Goal: Information Seeking & Learning: Learn about a topic

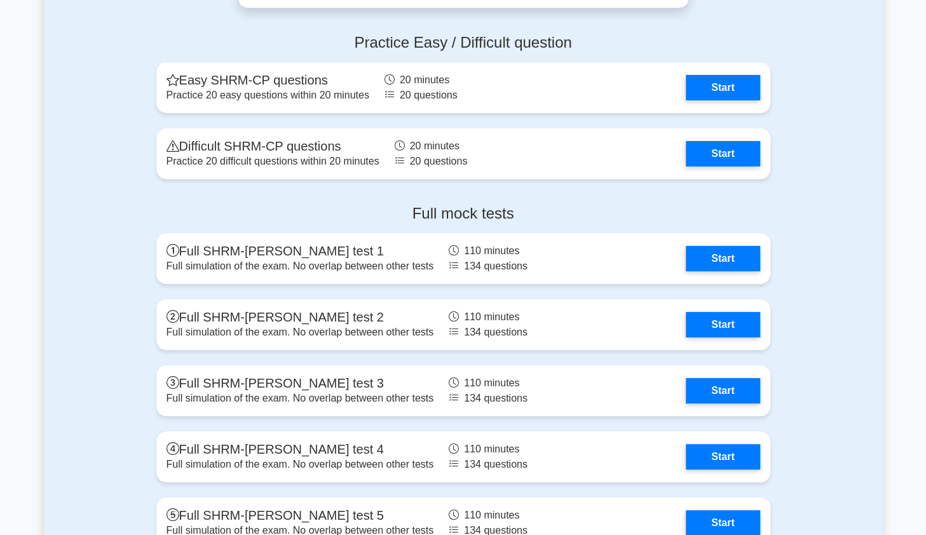
scroll to position [2615, 0]
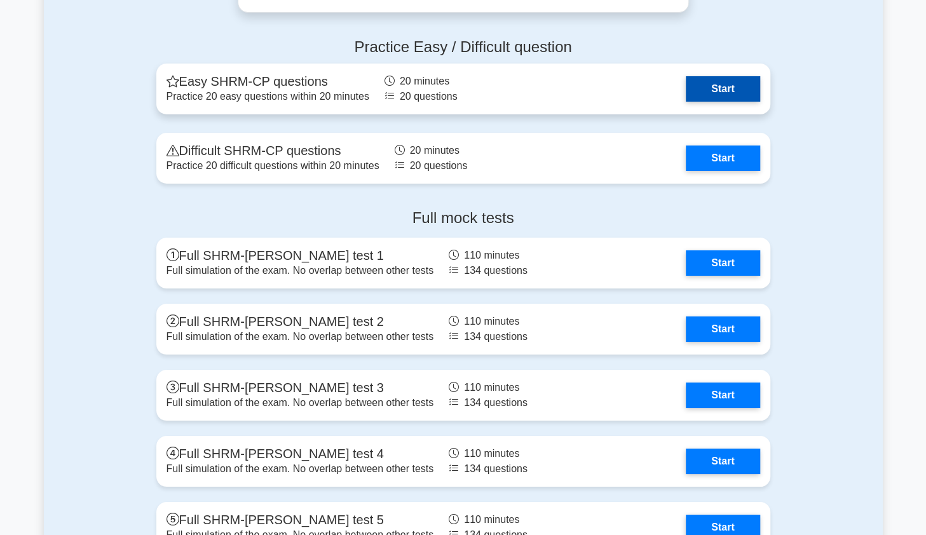
click at [730, 84] on link "Start" at bounding box center [723, 88] width 74 height 25
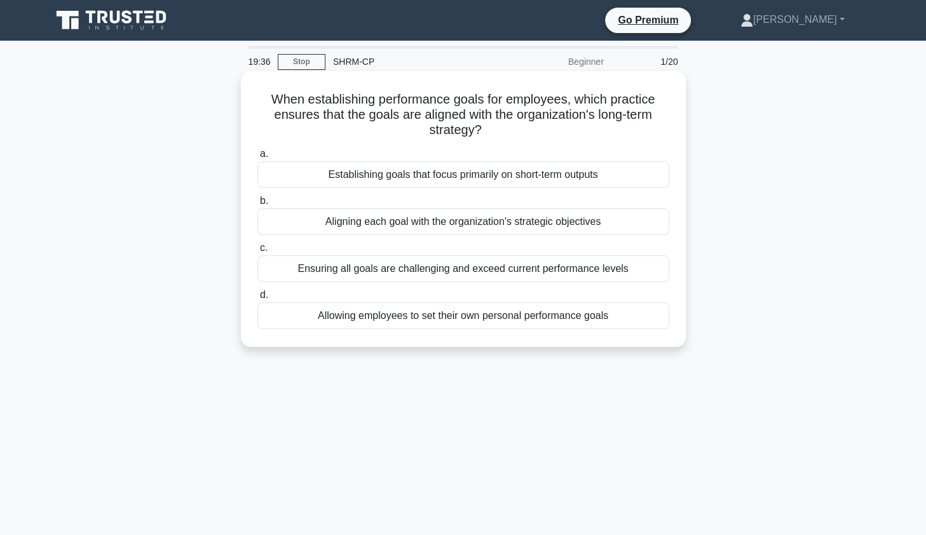
click at [561, 224] on div "Aligning each goal with the organization's strategic objectives" at bounding box center [463, 222] width 412 height 27
click at [257, 205] on input "b. Aligning each goal with the organization's strategic objectives" at bounding box center [257, 201] width 0 height 8
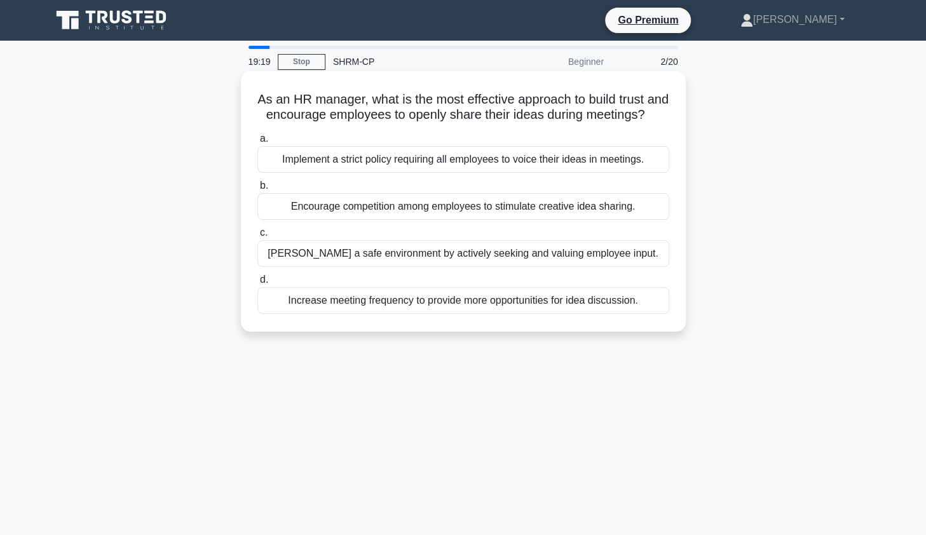
click at [650, 259] on div "[PERSON_NAME] a safe environment by actively seeking and valuing employee input." at bounding box center [463, 253] width 412 height 27
click at [257, 237] on input "[PERSON_NAME] a safe environment by actively seeking and valuing employee input." at bounding box center [257, 233] width 0 height 8
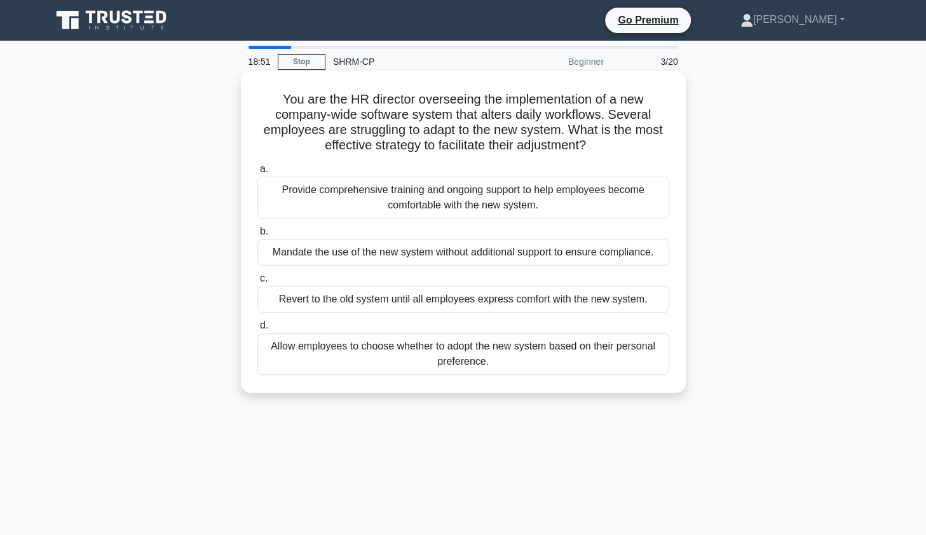
click at [533, 198] on div "Provide comprehensive training and ongoing support to help employees become com…" at bounding box center [463, 198] width 412 height 42
click at [257, 174] on input "a. Provide comprehensive training and ongoing support to help employees become …" at bounding box center [257, 169] width 0 height 8
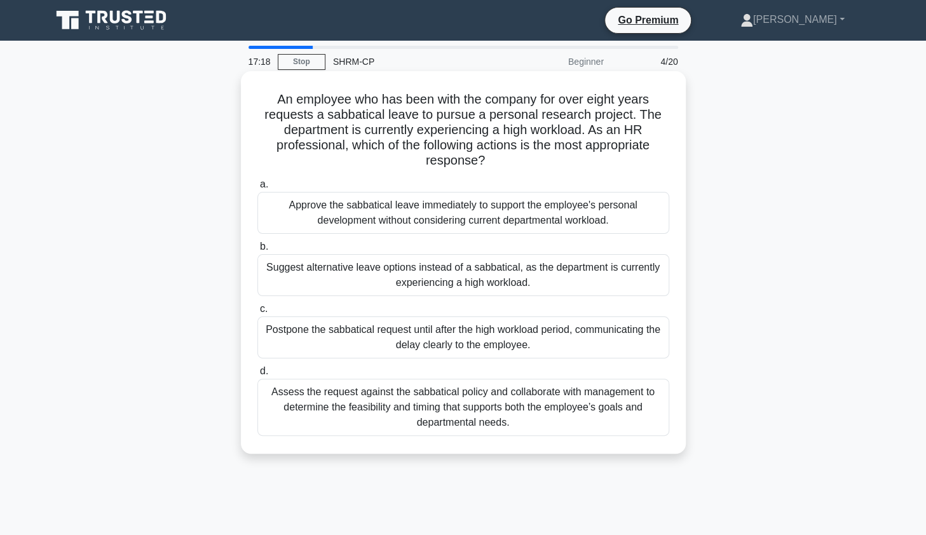
click at [577, 344] on div "Postpone the sabbatical request until after the high workload period, communica…" at bounding box center [463, 338] width 412 height 42
click at [257, 313] on input "c. Postpone the sabbatical request until after the high workload period, commun…" at bounding box center [257, 309] width 0 height 8
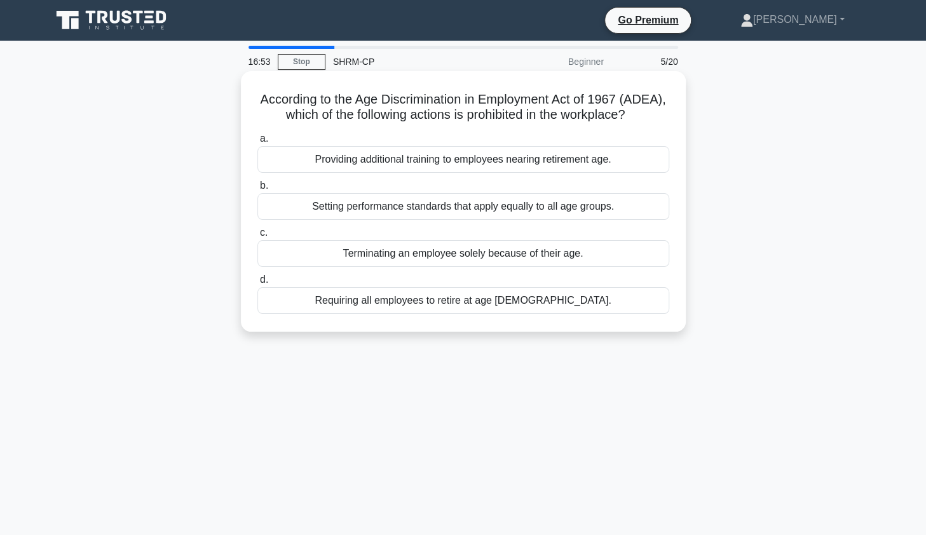
click at [592, 260] on div "Terminating an employee solely because of their age." at bounding box center [463, 253] width 412 height 27
click at [257, 237] on input "c. Terminating an employee solely because of their age." at bounding box center [257, 233] width 0 height 8
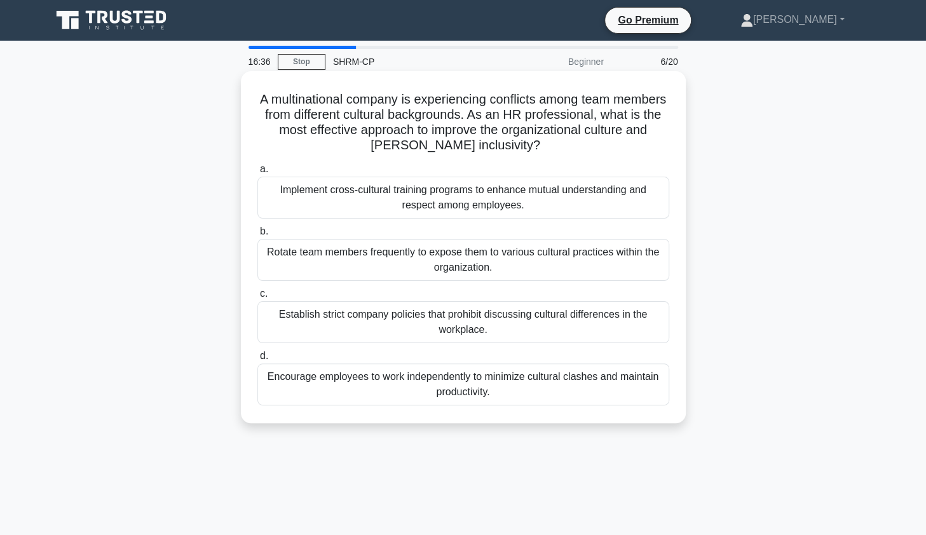
click at [440, 204] on div "Implement cross-cultural training programs to enhance mutual understanding and …" at bounding box center [463, 198] width 412 height 42
click at [257, 174] on input "a. Implement cross-cultural training programs to enhance mutual understanding a…" at bounding box center [257, 169] width 0 height 8
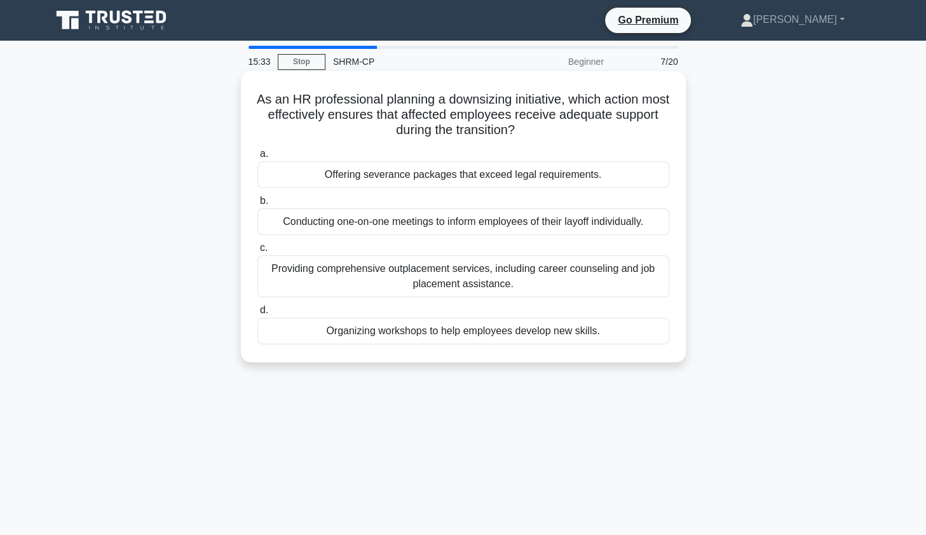
click at [454, 265] on div "Providing comprehensive outplacement services, including career counseling and …" at bounding box center [463, 277] width 412 height 42
click at [257, 252] on input "c. Providing comprehensive outplacement services, including career counseling a…" at bounding box center [257, 248] width 0 height 8
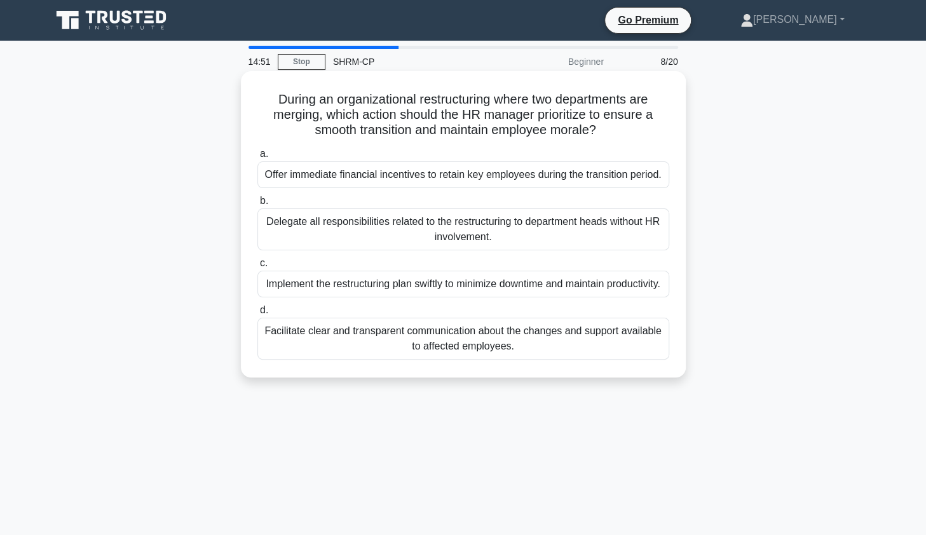
click at [458, 360] on div "Facilitate clear and transparent communication about the changes and support av…" at bounding box center [463, 339] width 412 height 42
click at [257, 315] on input "d. Facilitate clear and transparent communication about the changes and support…" at bounding box center [257, 310] width 0 height 8
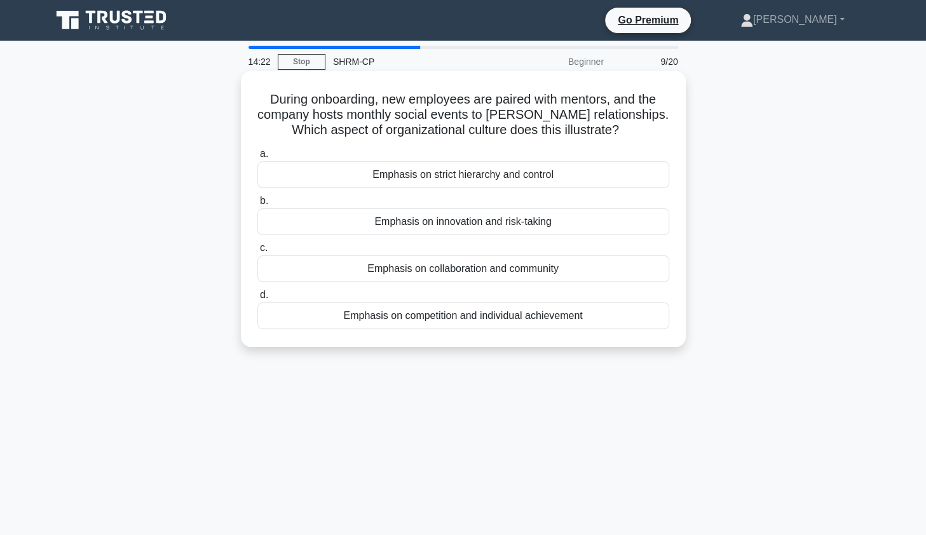
click at [516, 268] on div "Emphasis on collaboration and community" at bounding box center [463, 269] width 412 height 27
click at [257, 252] on input "c. Emphasis on collaboration and community" at bounding box center [257, 248] width 0 height 8
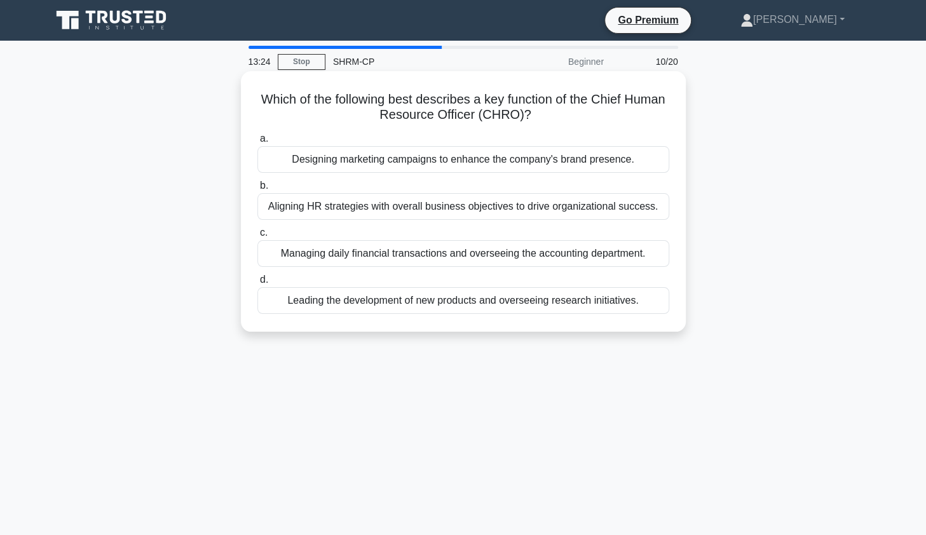
click at [511, 208] on div "Aligning HR strategies with overall business objectives to drive organizational…" at bounding box center [463, 206] width 412 height 27
click at [257, 190] on input "b. Aligning HR strategies with overall business objectives to drive organizatio…" at bounding box center [257, 186] width 0 height 8
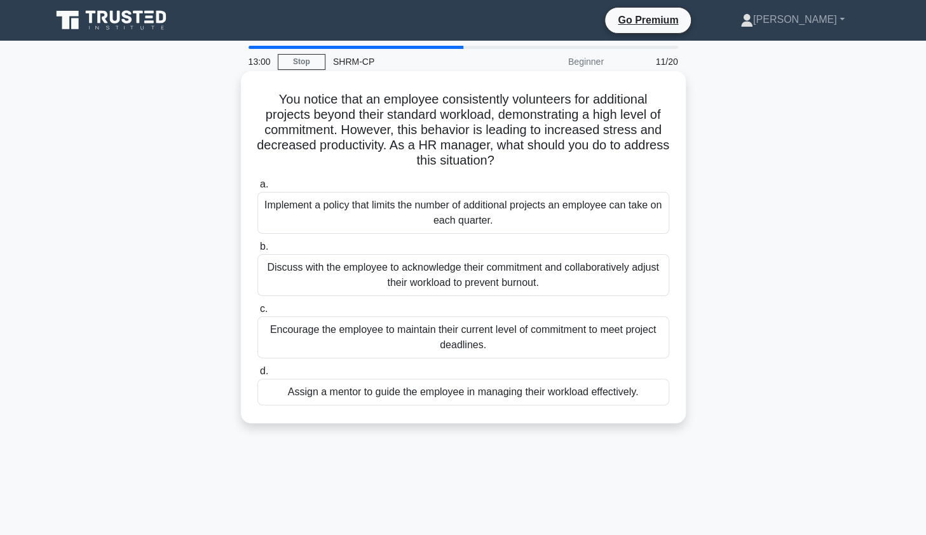
click at [448, 284] on div "Discuss with the employee to acknowledge their commitment and collaboratively a…" at bounding box center [463, 275] width 412 height 42
click at [257, 251] on input "b. Discuss with the employee to acknowledge their commitment and collaborativel…" at bounding box center [257, 247] width 0 height 8
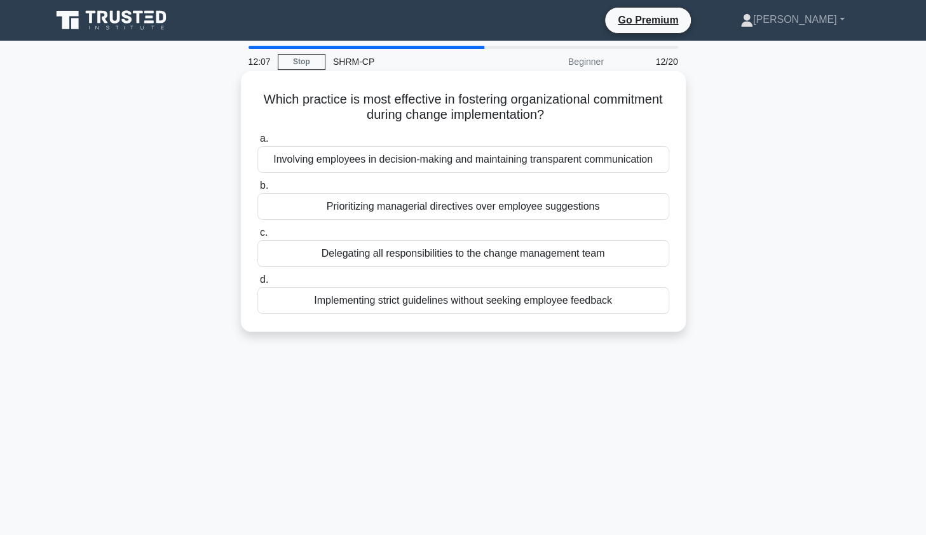
click at [486, 165] on div "Involving employees in decision-making and maintaining transparent communication" at bounding box center [463, 159] width 412 height 27
click at [257, 143] on input "a. Involving employees in decision-making and maintaining transparent communica…" at bounding box center [257, 139] width 0 height 8
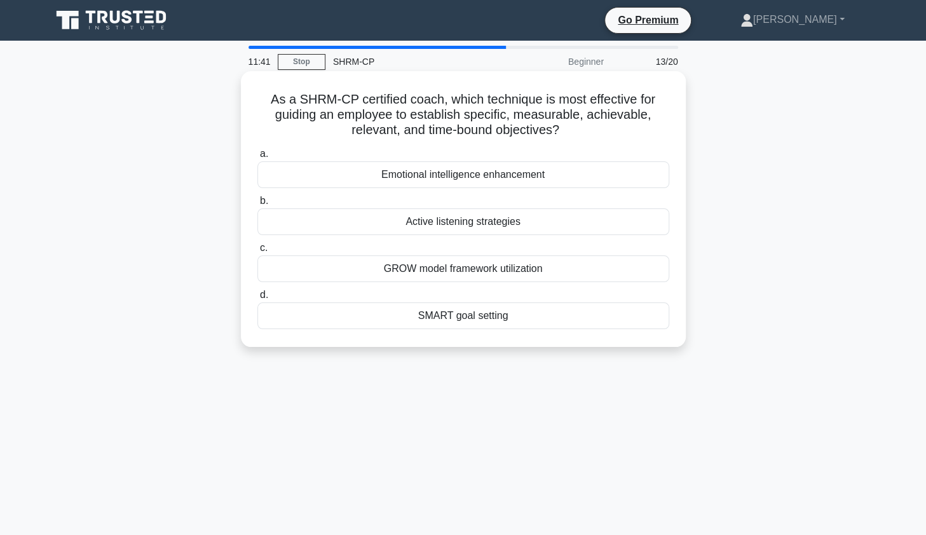
click at [499, 311] on div "SMART goal setting" at bounding box center [463, 316] width 412 height 27
click at [257, 299] on input "d. SMART goal setting" at bounding box center [257, 295] width 0 height 8
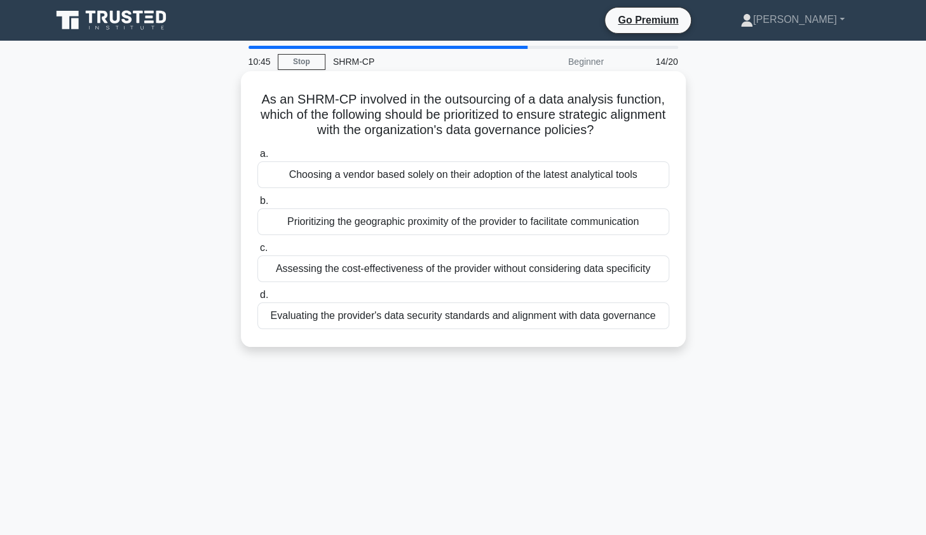
click at [643, 315] on div "Evaluating the provider's data security standards and alignment with data gover…" at bounding box center [463, 316] width 412 height 27
click at [257, 299] on input "d. Evaluating the provider's data security standards and alignment with data go…" at bounding box center [257, 295] width 0 height 8
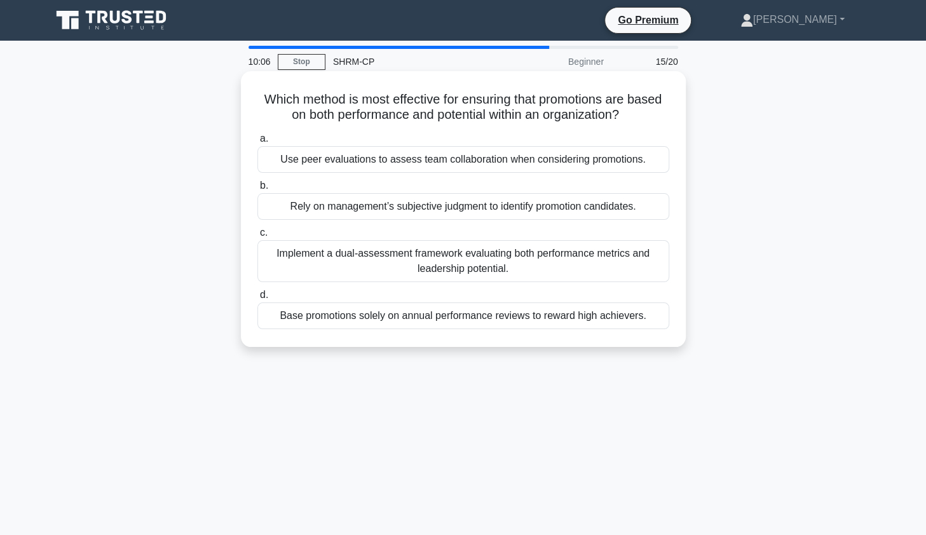
click at [491, 276] on div "Implement a dual-assessment framework evaluating both performance metrics and l…" at bounding box center [463, 261] width 412 height 42
click at [257, 237] on input "c. Implement a dual-assessment framework evaluating both performance metrics an…" at bounding box center [257, 233] width 0 height 8
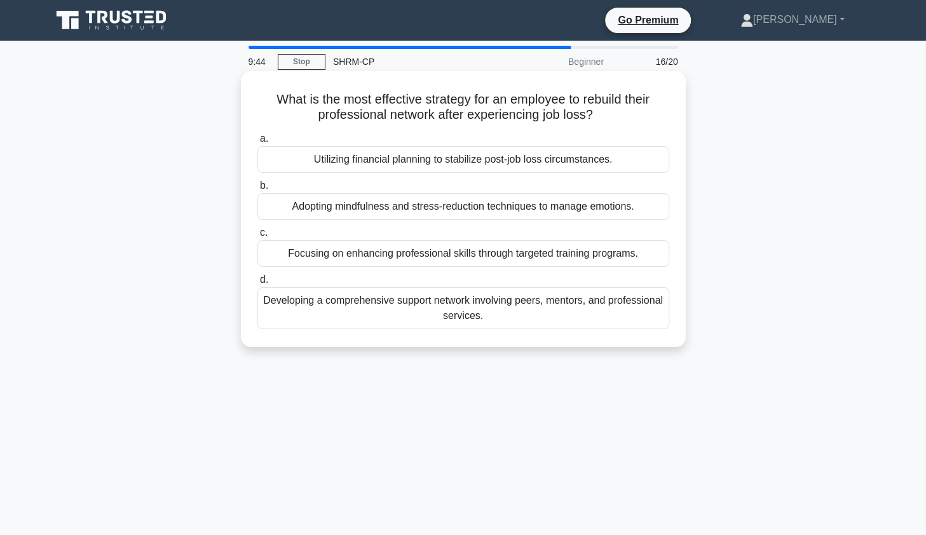
click at [484, 321] on div "Developing a comprehensive support network involving peers, mentors, and profes…" at bounding box center [463, 308] width 412 height 42
click at [257, 284] on input "d. Developing a comprehensive support network involving peers, mentors, and pro…" at bounding box center [257, 280] width 0 height 8
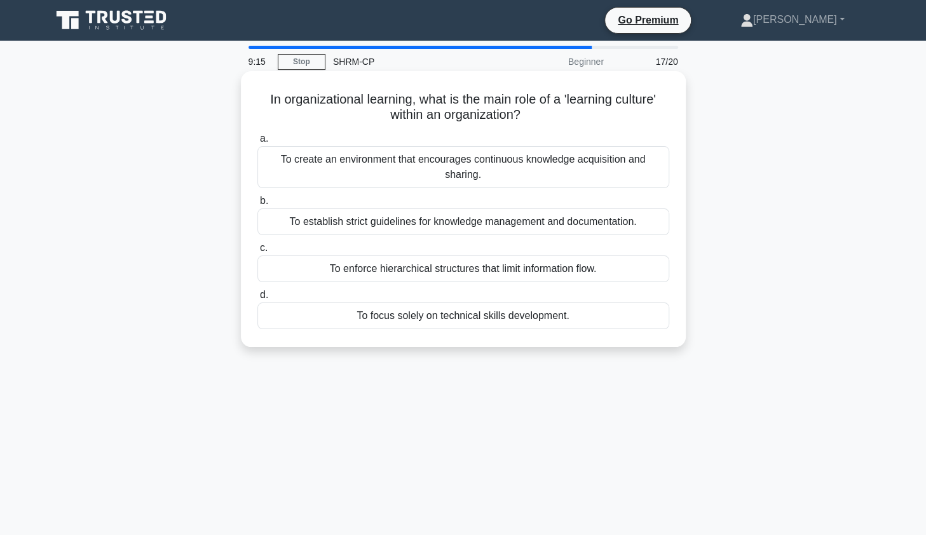
click at [499, 170] on div "To create an environment that encourages continuous knowledge acquisition and s…" at bounding box center [463, 167] width 412 height 42
click at [257, 143] on input "a. To create an environment that encourages continuous knowledge acquisition an…" at bounding box center [257, 139] width 0 height 8
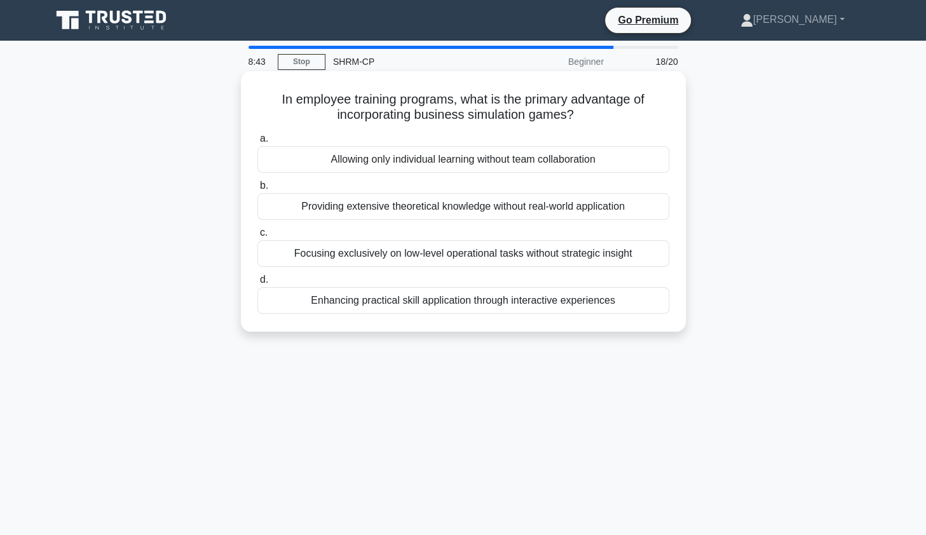
click at [497, 305] on div "Enhancing practical skill application through interactive experiences" at bounding box center [463, 300] width 412 height 27
click at [257, 284] on input "d. Enhancing practical skill application through interactive experiences" at bounding box center [257, 280] width 0 height 8
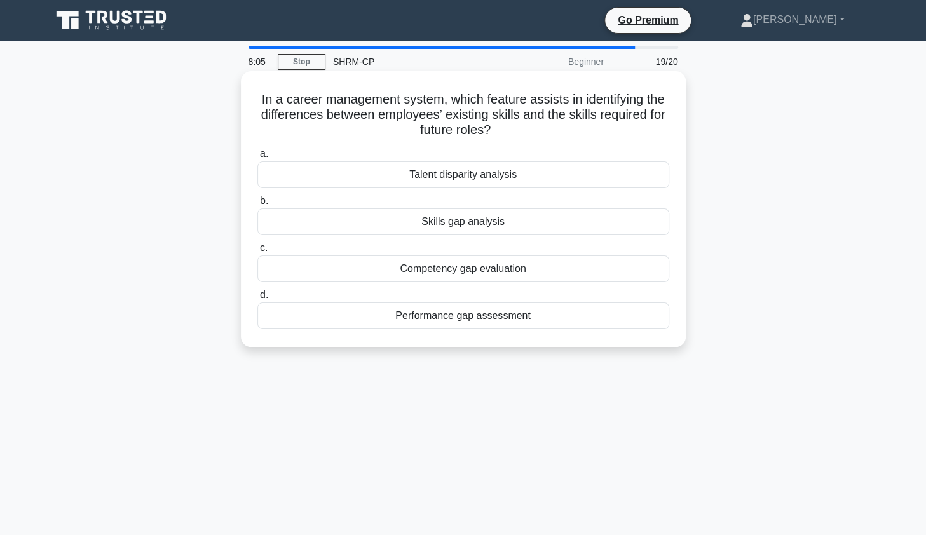
click at [516, 229] on div "Skills gap analysis" at bounding box center [463, 222] width 412 height 27
click at [257, 205] on input "b. Skills gap analysis" at bounding box center [257, 201] width 0 height 8
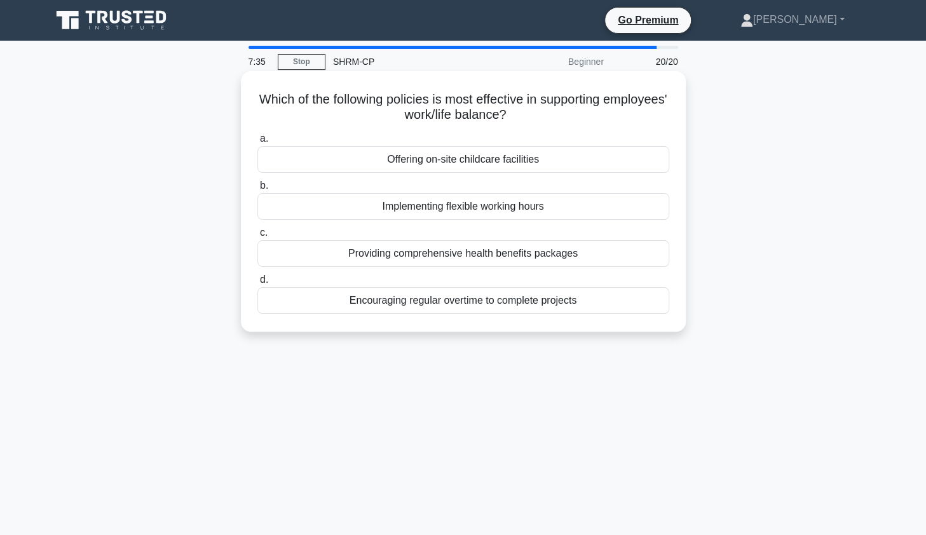
click at [516, 207] on div "Implementing flexible working hours" at bounding box center [463, 206] width 412 height 27
click at [257, 190] on input "b. Implementing flexible working hours" at bounding box center [257, 186] width 0 height 8
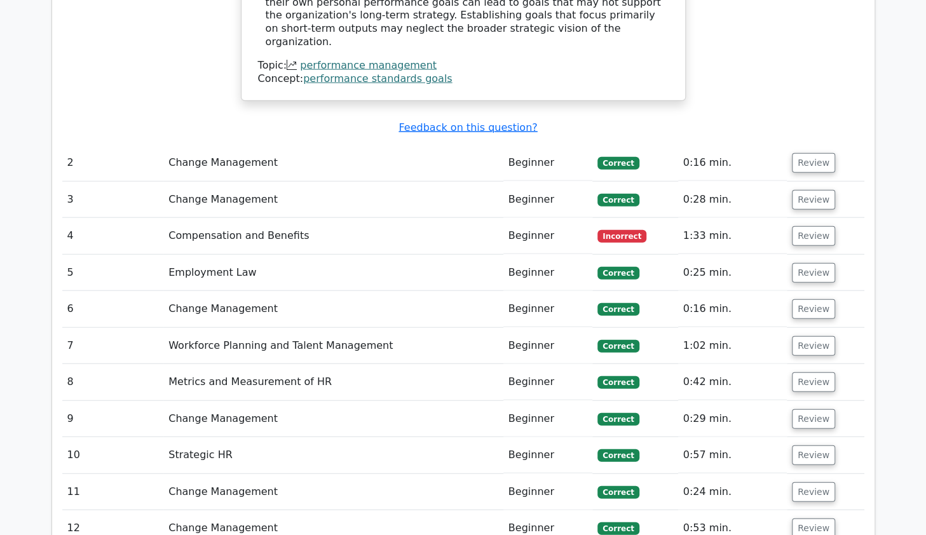
scroll to position [1673, 0]
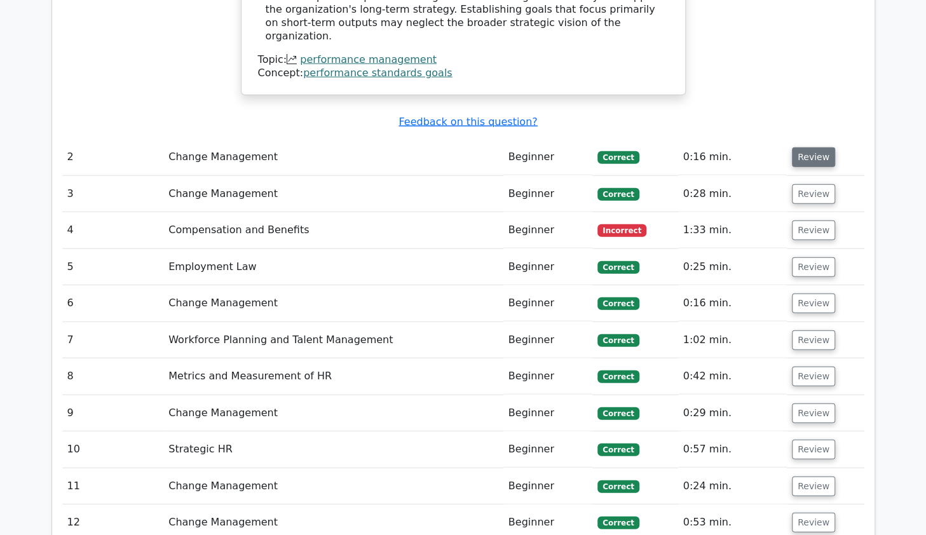
click at [827, 147] on button "Review" at bounding box center [813, 157] width 43 height 20
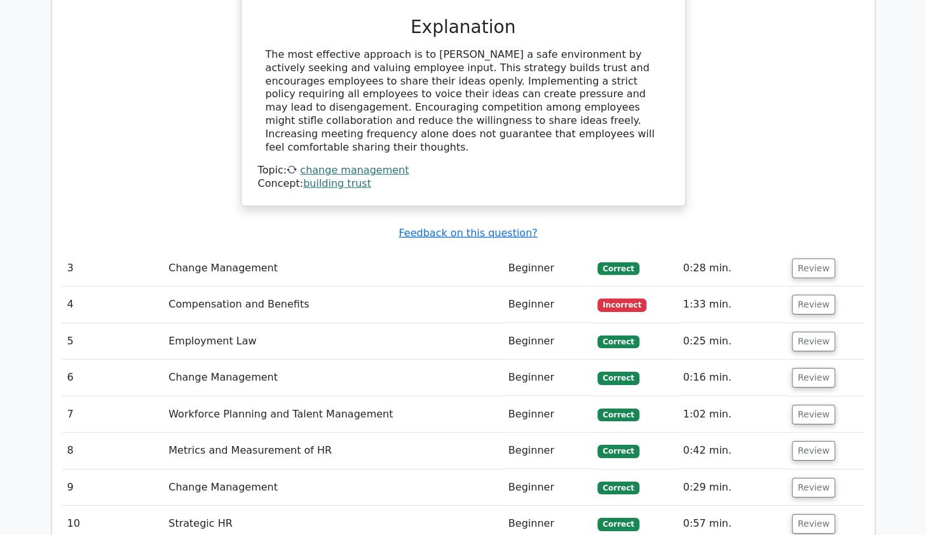
scroll to position [2136, 0]
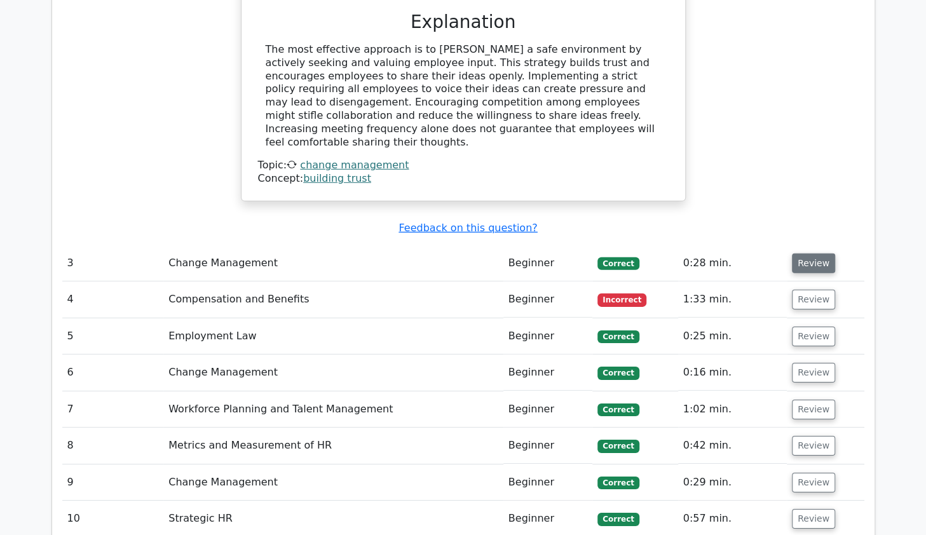
click at [820, 254] on button "Review" at bounding box center [813, 264] width 43 height 20
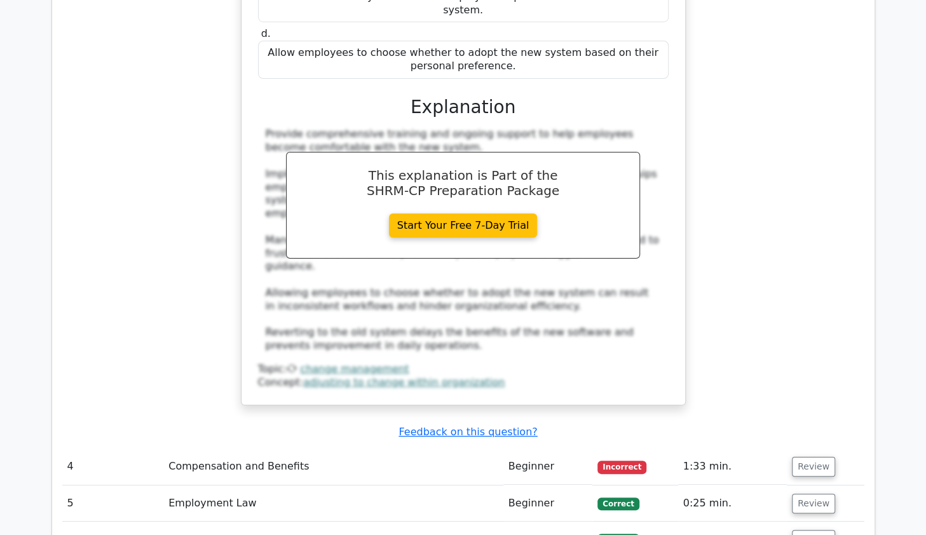
scroll to position [2665, 0]
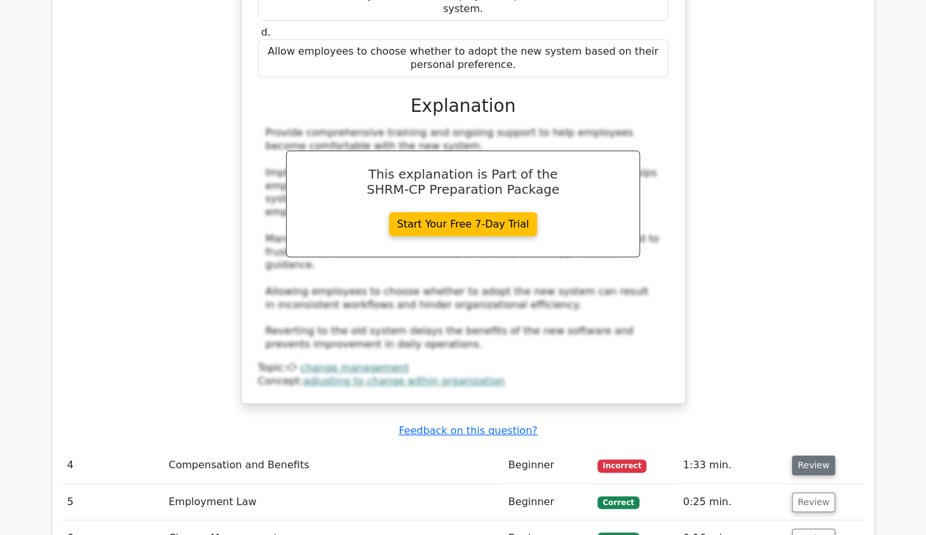
click at [818, 456] on button "Review" at bounding box center [813, 466] width 43 height 20
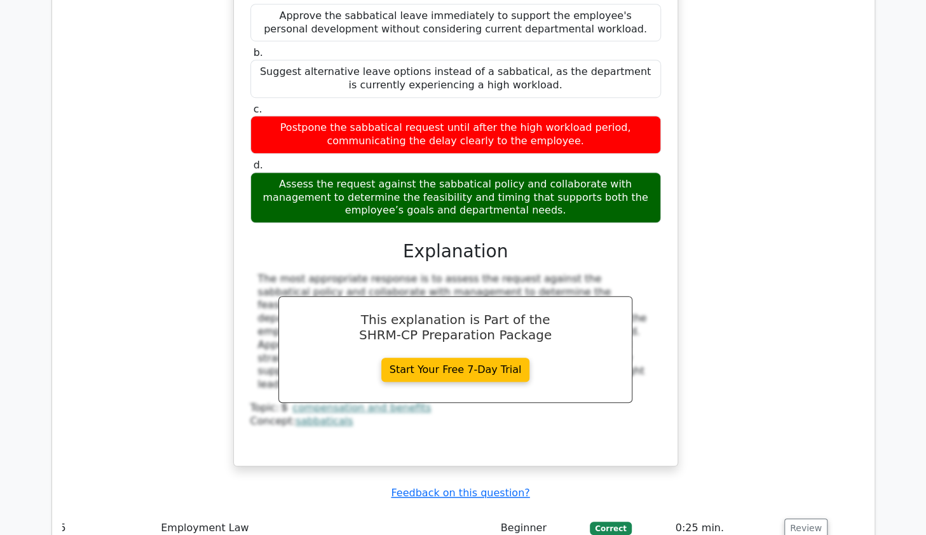
scroll to position [3326, 0]
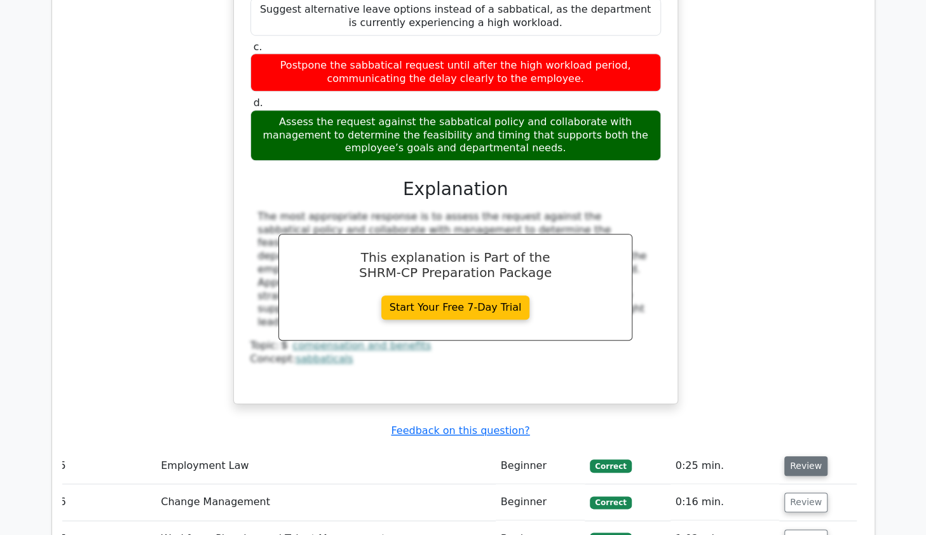
click at [815, 456] on button "Review" at bounding box center [805, 466] width 43 height 20
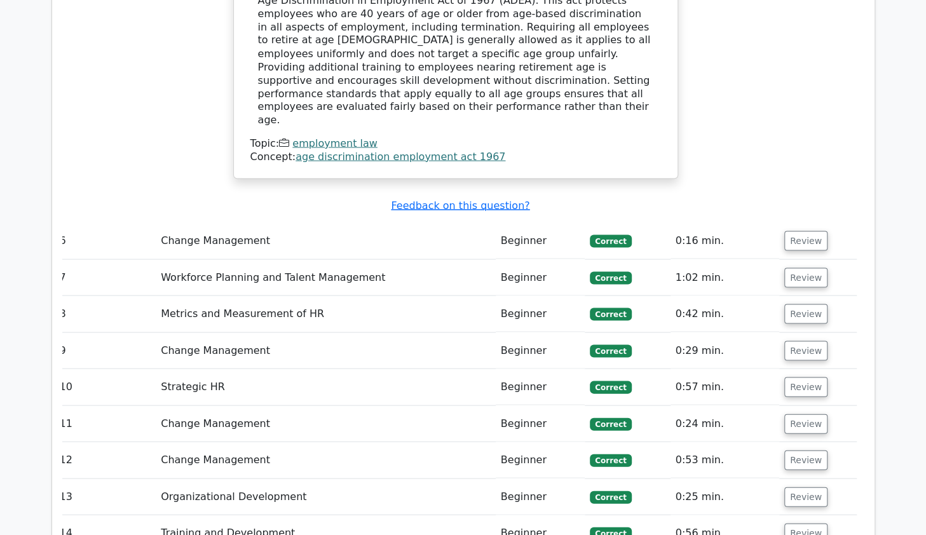
scroll to position [4086, 0]
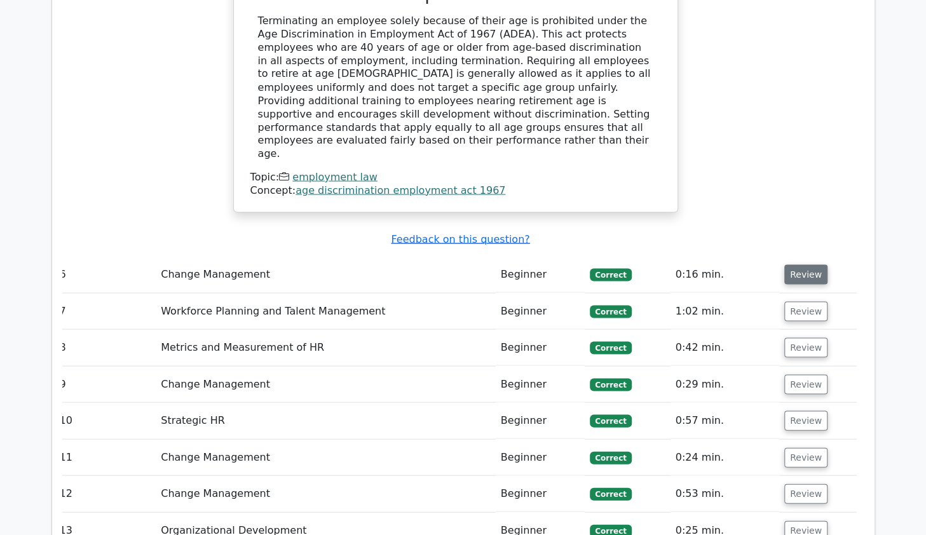
click at [800, 264] on button "Review" at bounding box center [805, 274] width 43 height 20
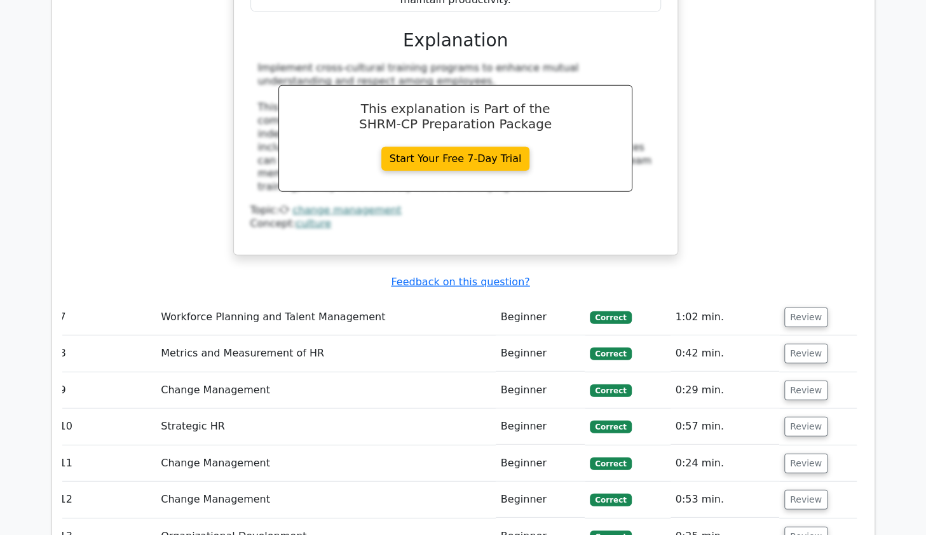
scroll to position [4681, 0]
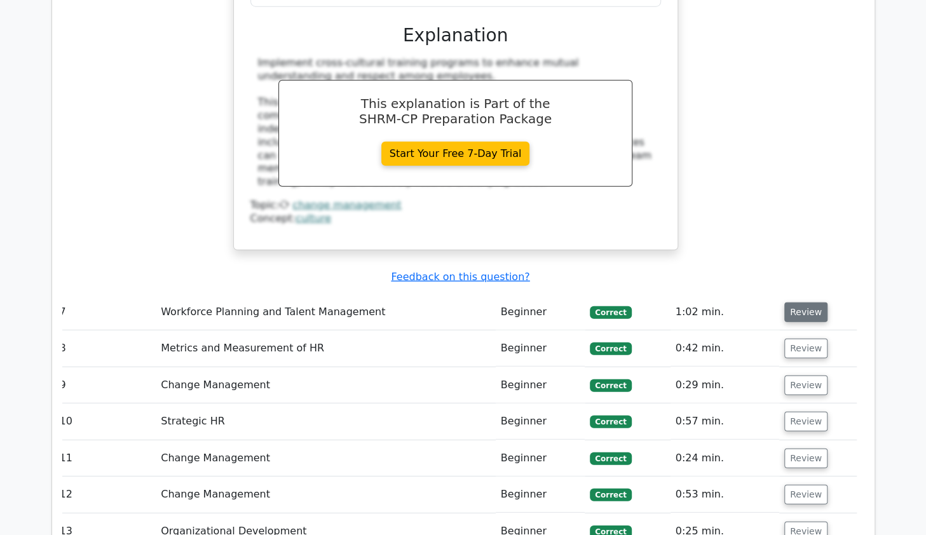
click at [818, 303] on button "Review" at bounding box center [805, 313] width 43 height 20
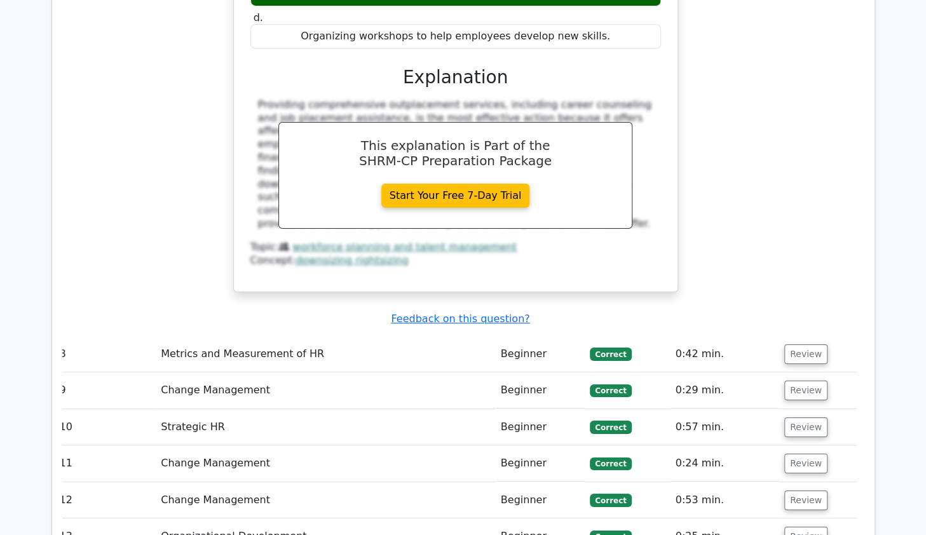
scroll to position [5276, 0]
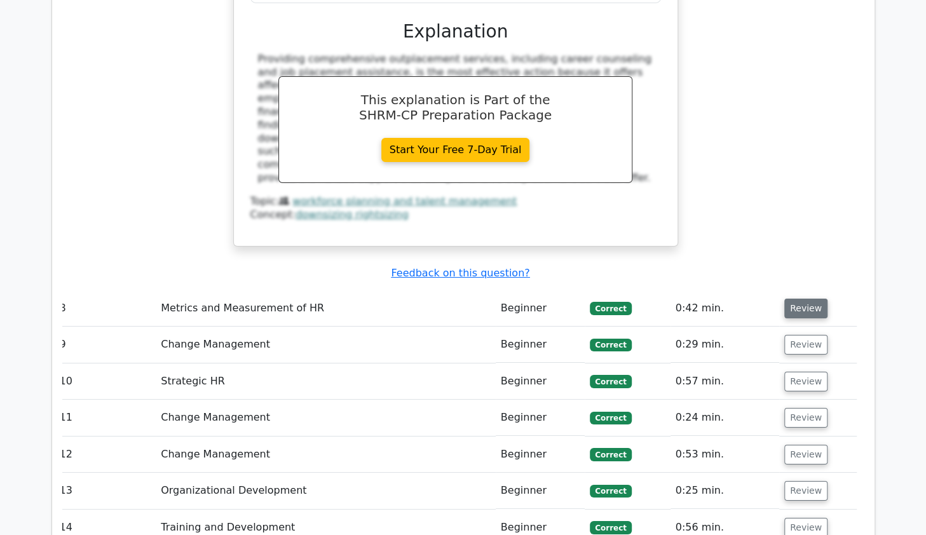
click at [812, 299] on button "Review" at bounding box center [805, 309] width 43 height 20
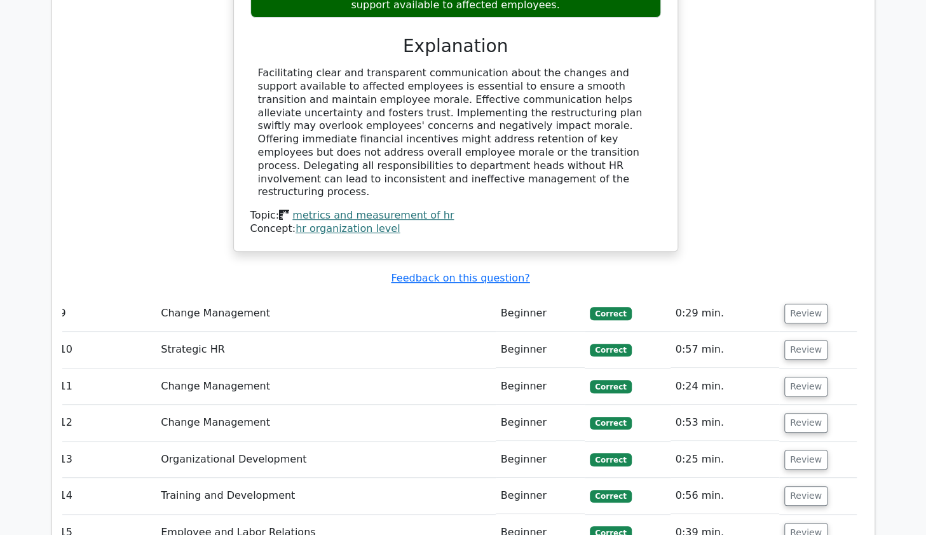
scroll to position [5871, 0]
